Goal: Complete application form: Complete application form

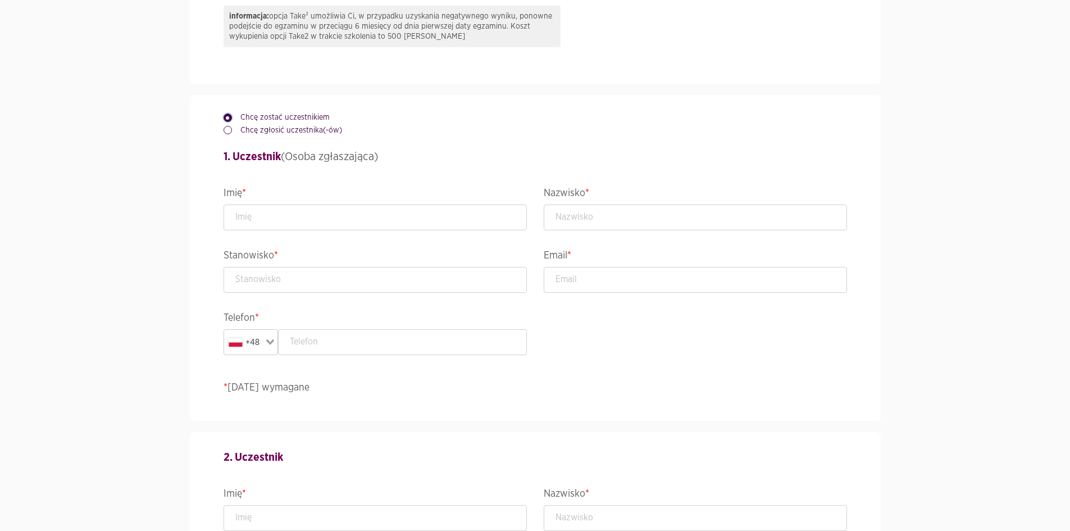
scroll to position [790, 0]
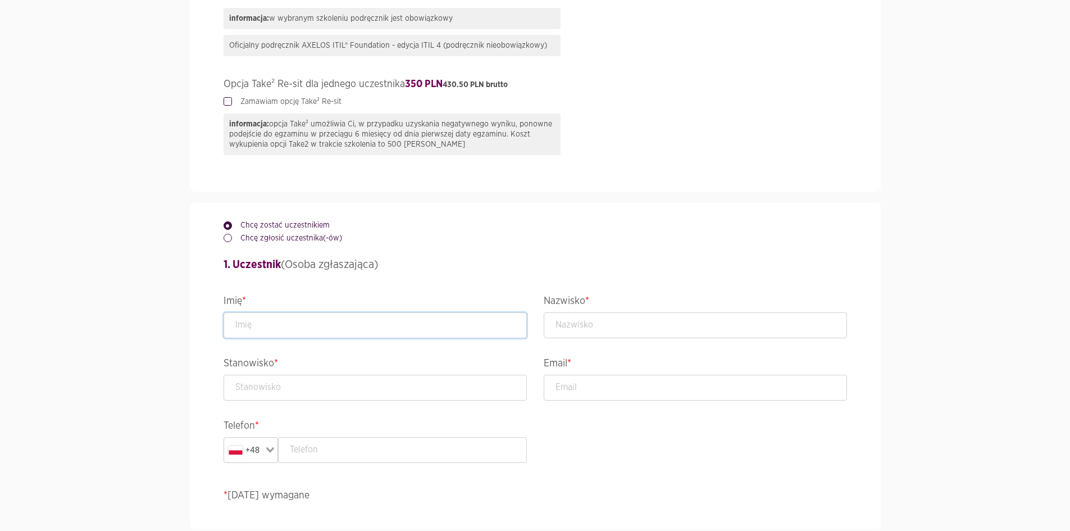
click at [318, 316] on input "text" at bounding box center [375, 325] width 303 height 26
type input "test"
type input "test2"
type input "tester"
type input "[EMAIL_ADDRESS][PERSON_NAME][DOMAIN_NAME]"
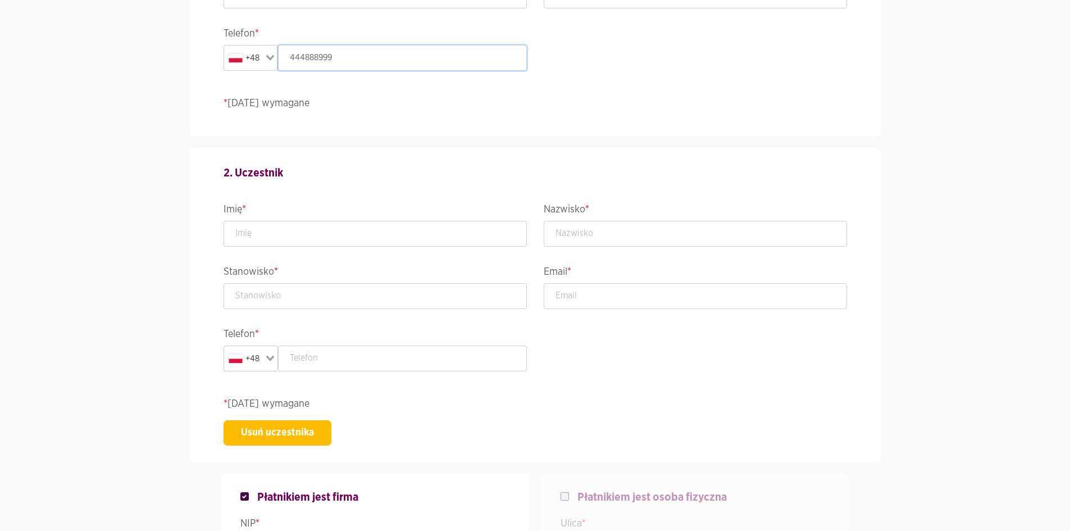
scroll to position [1184, 0]
type input "444888999"
click at [331, 431] on div "Usuń uczestnika" at bounding box center [536, 431] width 624 height 25
click at [317, 435] on button "Usuń uczestnika" at bounding box center [278, 431] width 108 height 25
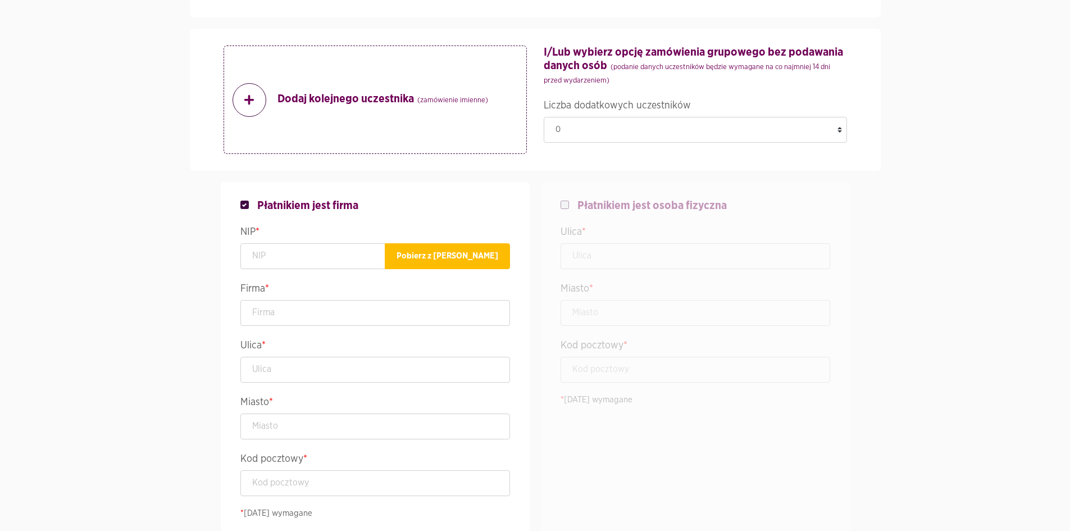
scroll to position [1408, 0]
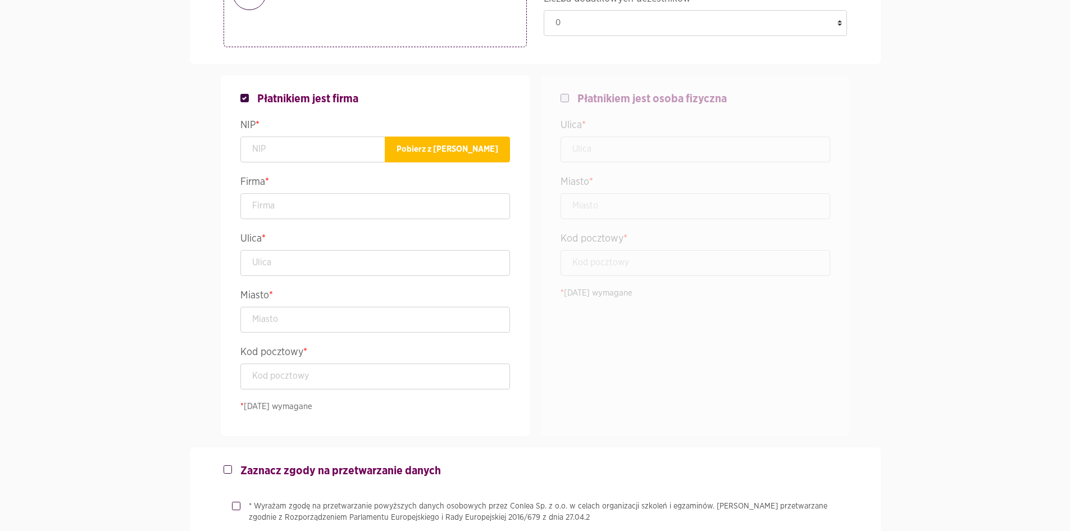
click at [658, 97] on span "Płatnikiem jest osoba fizyczna" at bounding box center [652, 98] width 149 height 13
checkbox input "false"
checkbox input "true"
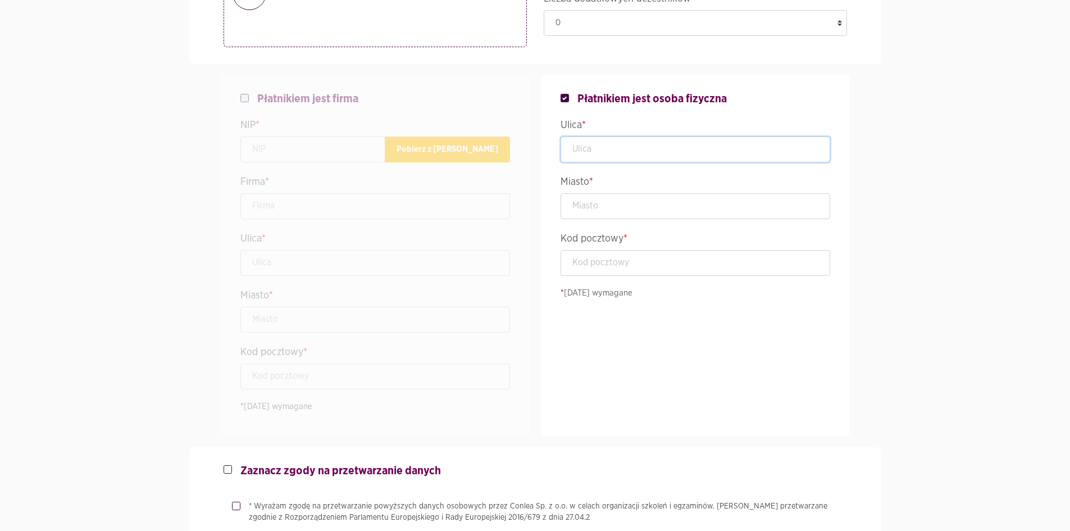
click at [641, 147] on input "text" at bounding box center [696, 150] width 270 height 26
click at [641, 147] on input "Lęborsk" at bounding box center [696, 150] width 270 height 26
type input "Lęborska 3B"
type input "Gdańsk"
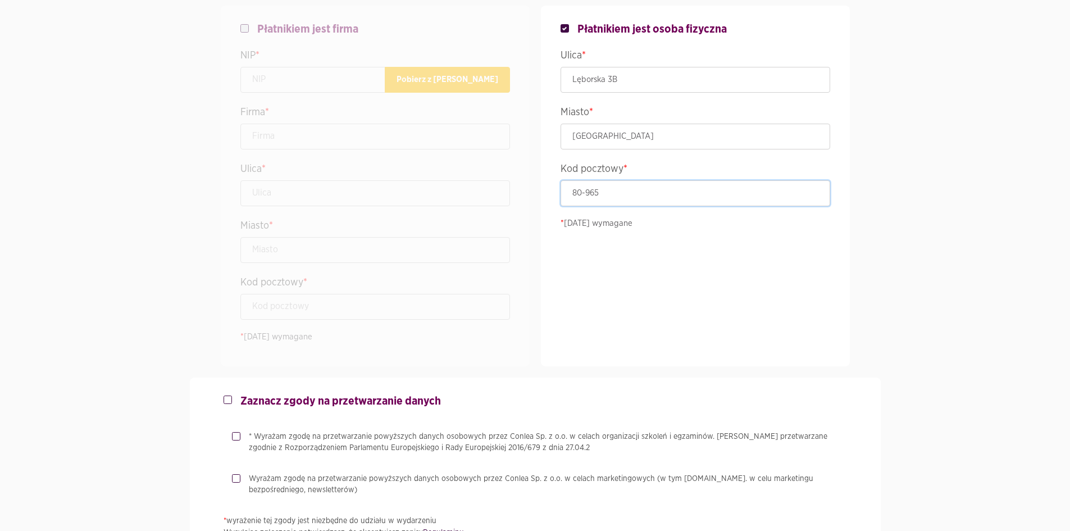
scroll to position [1689, 0]
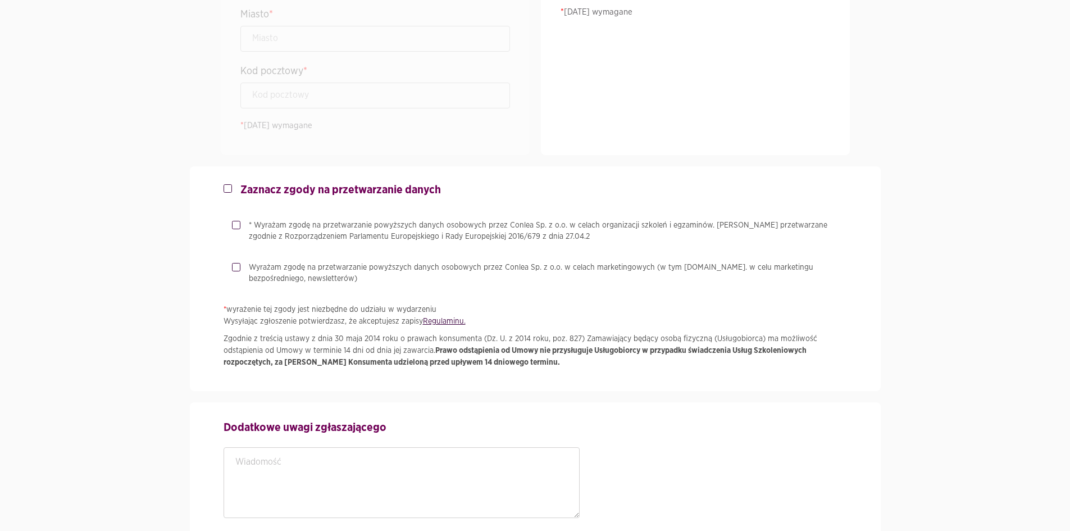
type input "80-965"
click at [340, 226] on p "* Wyrażam zgodę na przetwarzanie powyższych danych osobowych przez Conlea Sp. z…" at bounding box center [548, 231] width 598 height 22
click at [238, 226] on input "* Wyrażam zgodę na przetwarzanie powyższych danych osobowych przez Conlea Sp. z…" at bounding box center [235, 223] width 6 height 7
checkbox input "true"
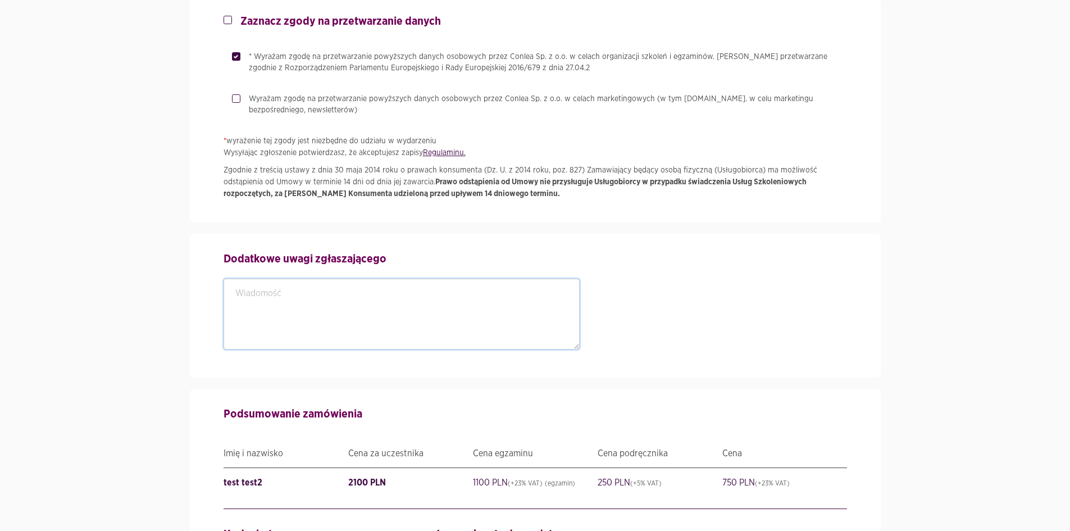
click at [405, 307] on textarea at bounding box center [402, 314] width 357 height 71
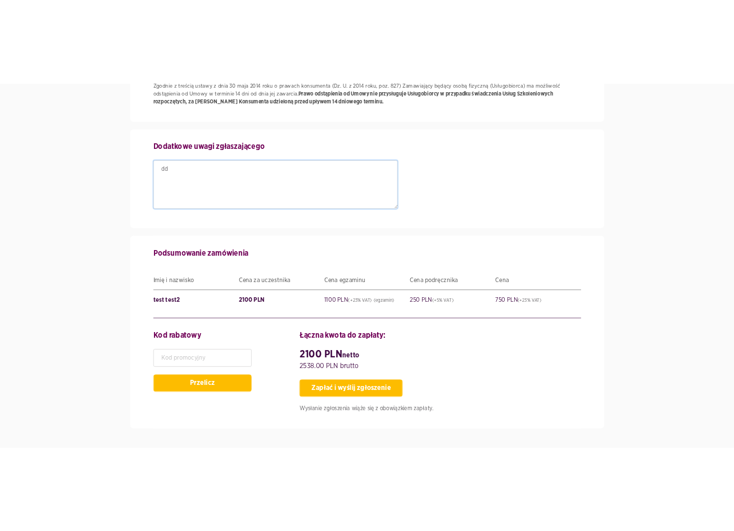
scroll to position [2087, 0]
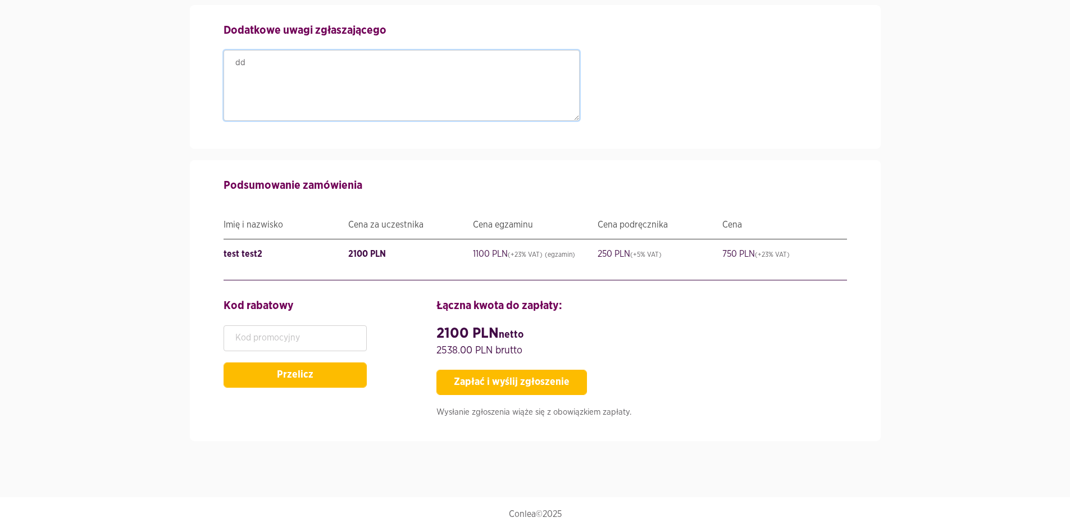
type textarea "dd"
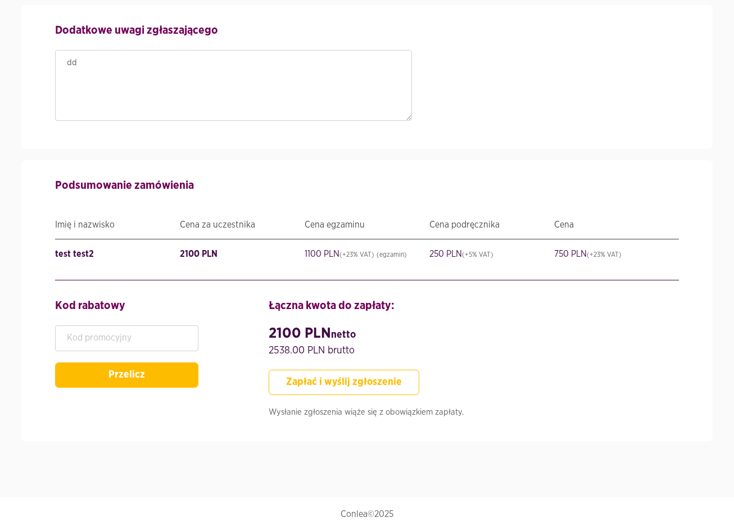
click at [386, 382] on button "Zapłać i wyślij zgłoszenie" at bounding box center [344, 382] width 151 height 25
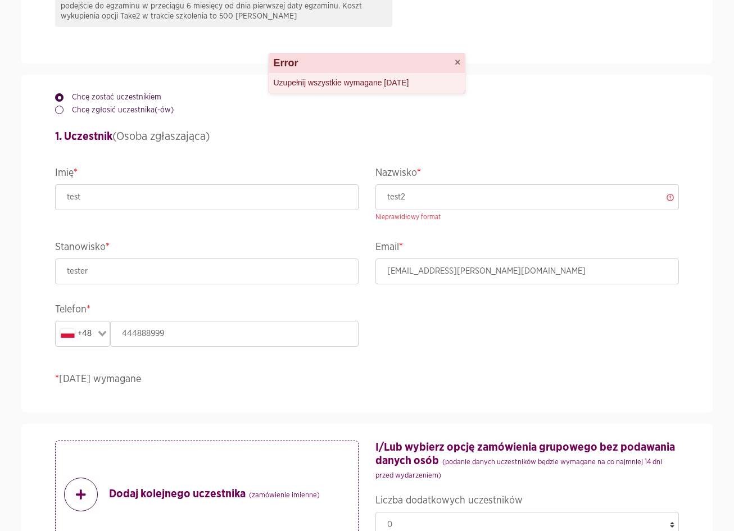
scroll to position [806, 0]
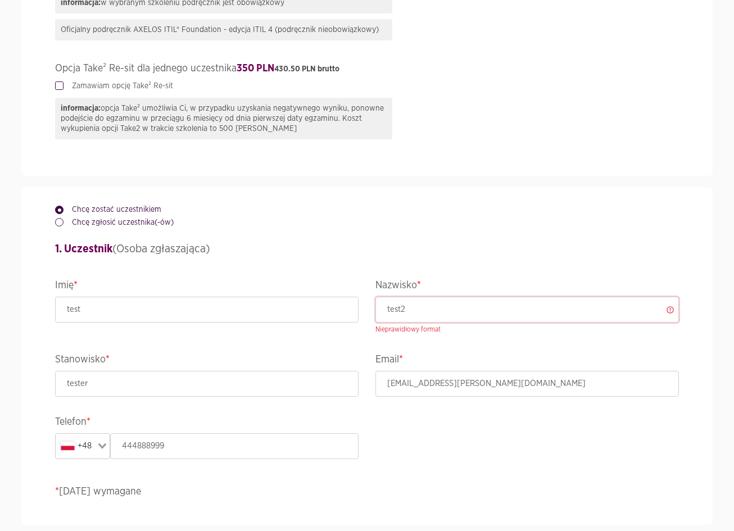
click at [437, 306] on input "test2" at bounding box center [526, 310] width 303 height 26
drag, startPoint x: 446, startPoint y: 307, endPoint x: 364, endPoint y: 300, distance: 82.3
click at [364, 300] on div "Chcę zostać uczestnikiem Chcę zgłosić uczestnika(-ów) 1. Uczestnik (Osoba zgłas…" at bounding box center [367, 356] width 640 height 338
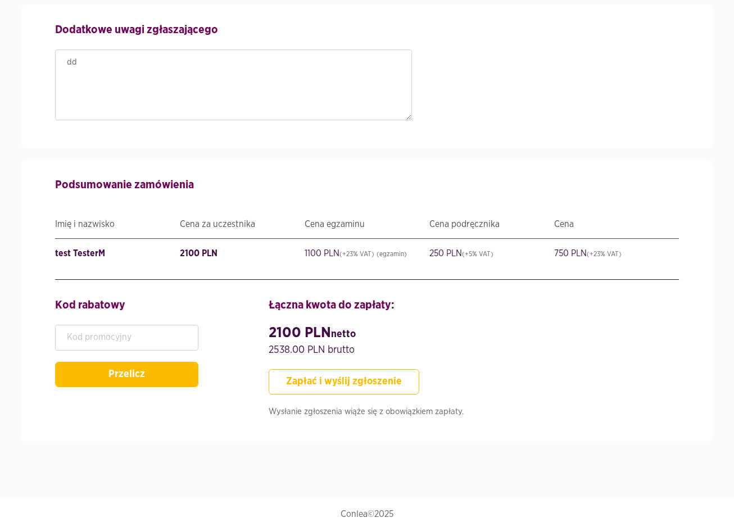
type input "TesterM"
click at [377, 379] on button "Zapłać i wyślij zgłoszenie" at bounding box center [344, 381] width 151 height 25
click at [398, 375] on button "Zapłać i wyślij zgłoszenie" at bounding box center [344, 382] width 151 height 25
click at [370, 383] on button "Zapłać i wyślij zgłoszenie" at bounding box center [344, 382] width 151 height 25
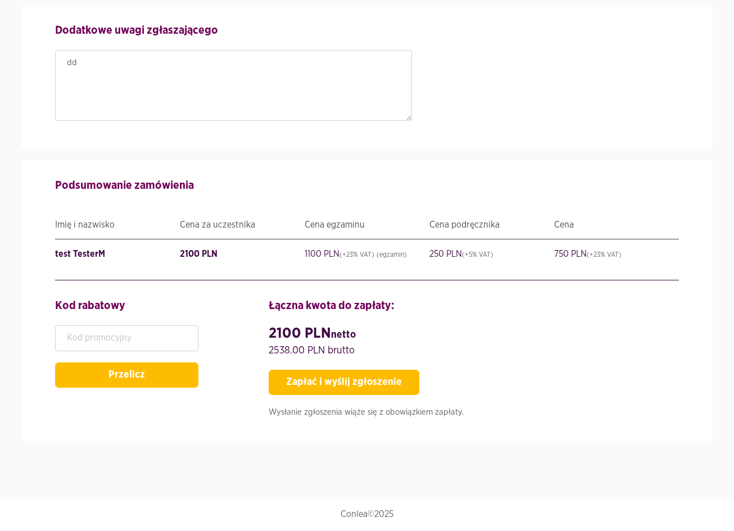
click at [351, 397] on div "Łączna kwota do zapłaty: 2100 PLN netto 2538.00 PLN brutto Zapłać i wyślij zgło…" at bounding box center [473, 361] width 427 height 128
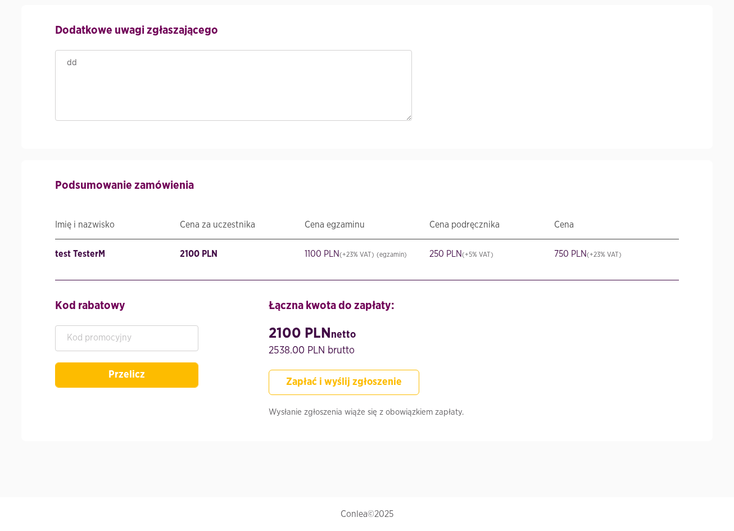
click at [360, 386] on button "Zapłać i wyślij zgłoszenie" at bounding box center [344, 382] width 151 height 25
click at [381, 373] on button "Zapłać i wyślij zgłoszenie" at bounding box center [344, 382] width 151 height 25
click at [388, 374] on button "Zapłać i wyślij zgłoszenie" at bounding box center [344, 382] width 151 height 25
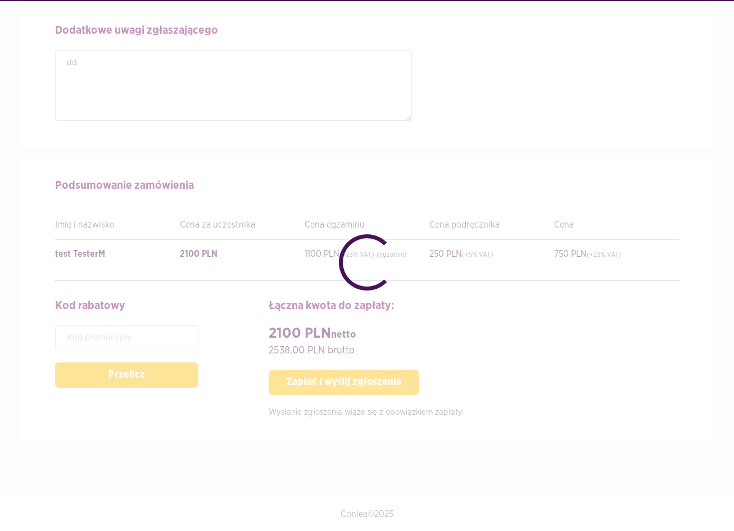
checkbox input "false"
